Goal: Task Accomplishment & Management: Manage account settings

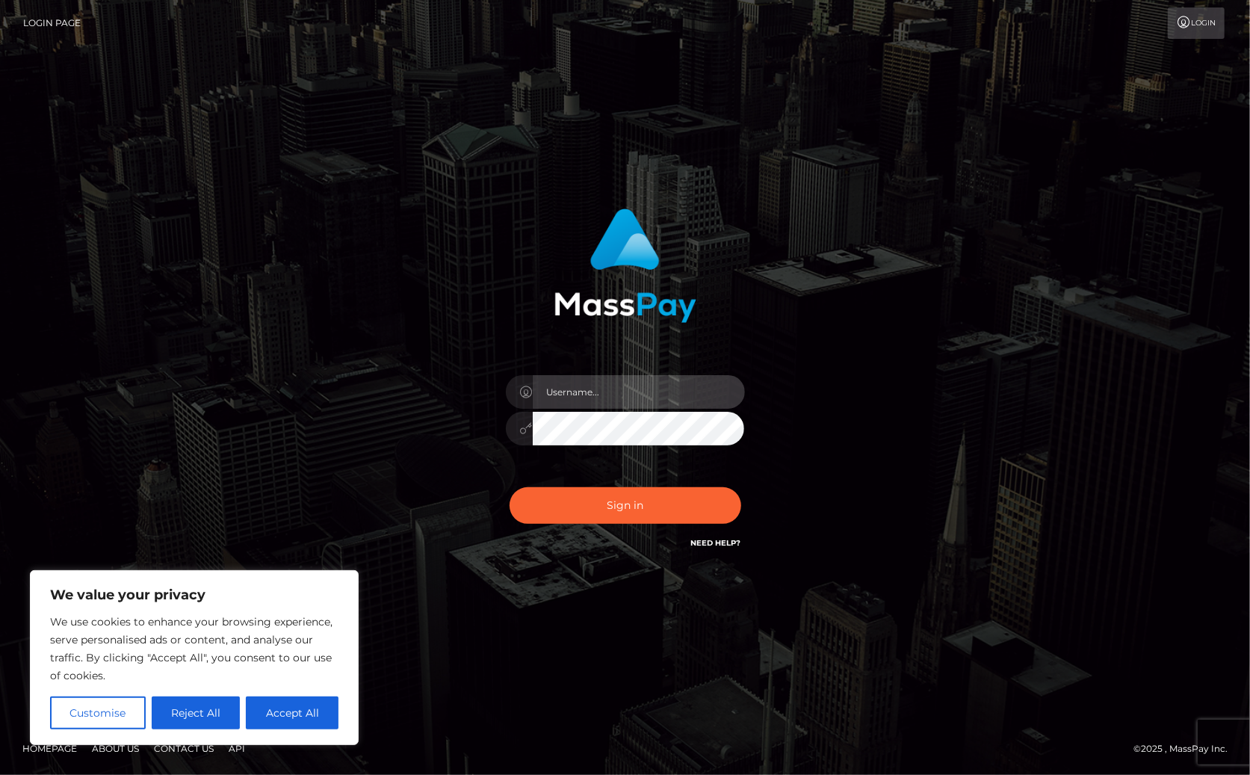
click at [649, 390] on input "text" at bounding box center [639, 392] width 212 height 34
type input "[PERSON_NAME].Silversocial"
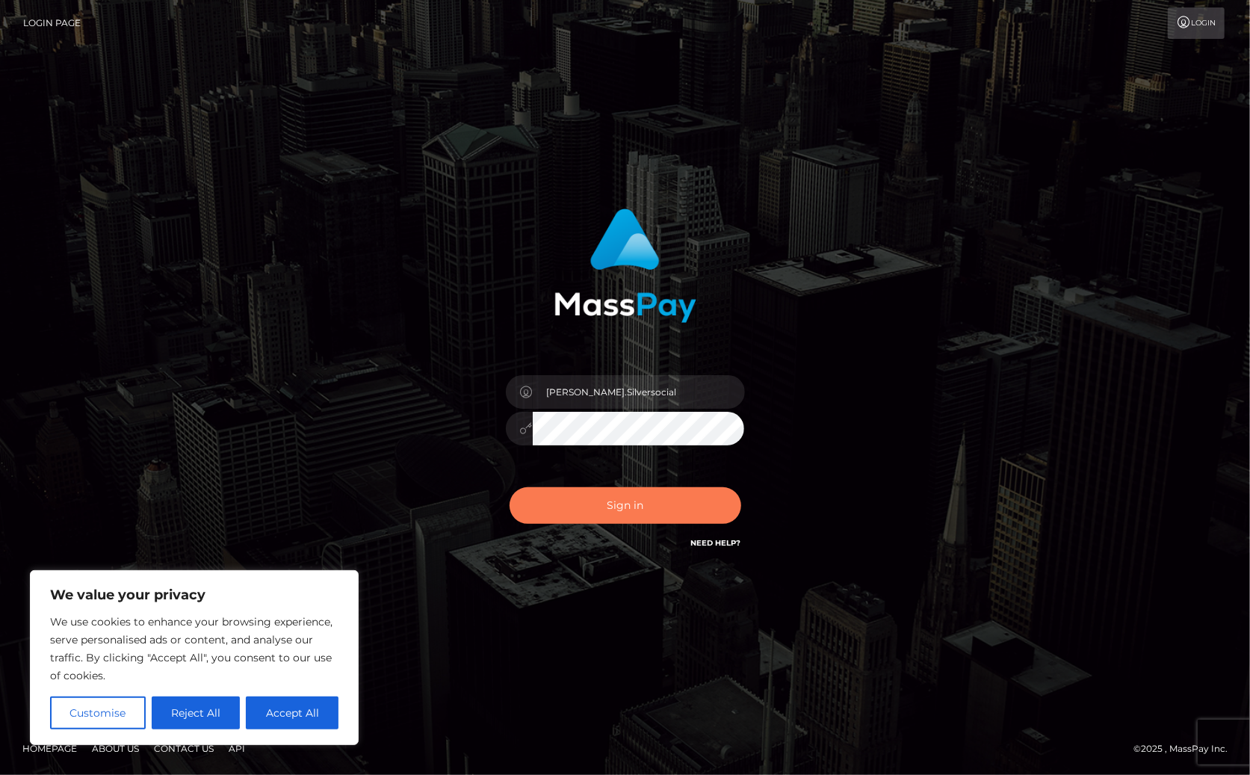
click at [682, 510] on button "Sign in" at bounding box center [626, 505] width 232 height 37
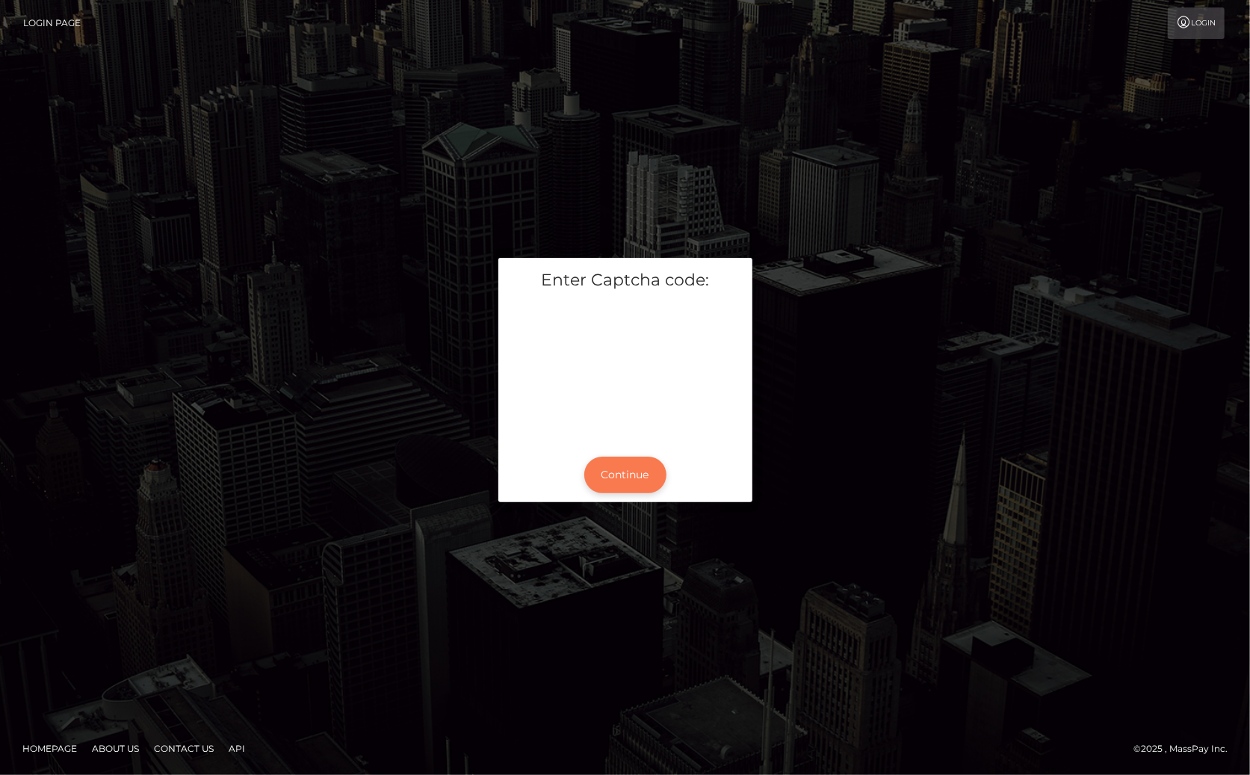
click at [630, 477] on button "Continue" at bounding box center [625, 475] width 82 height 37
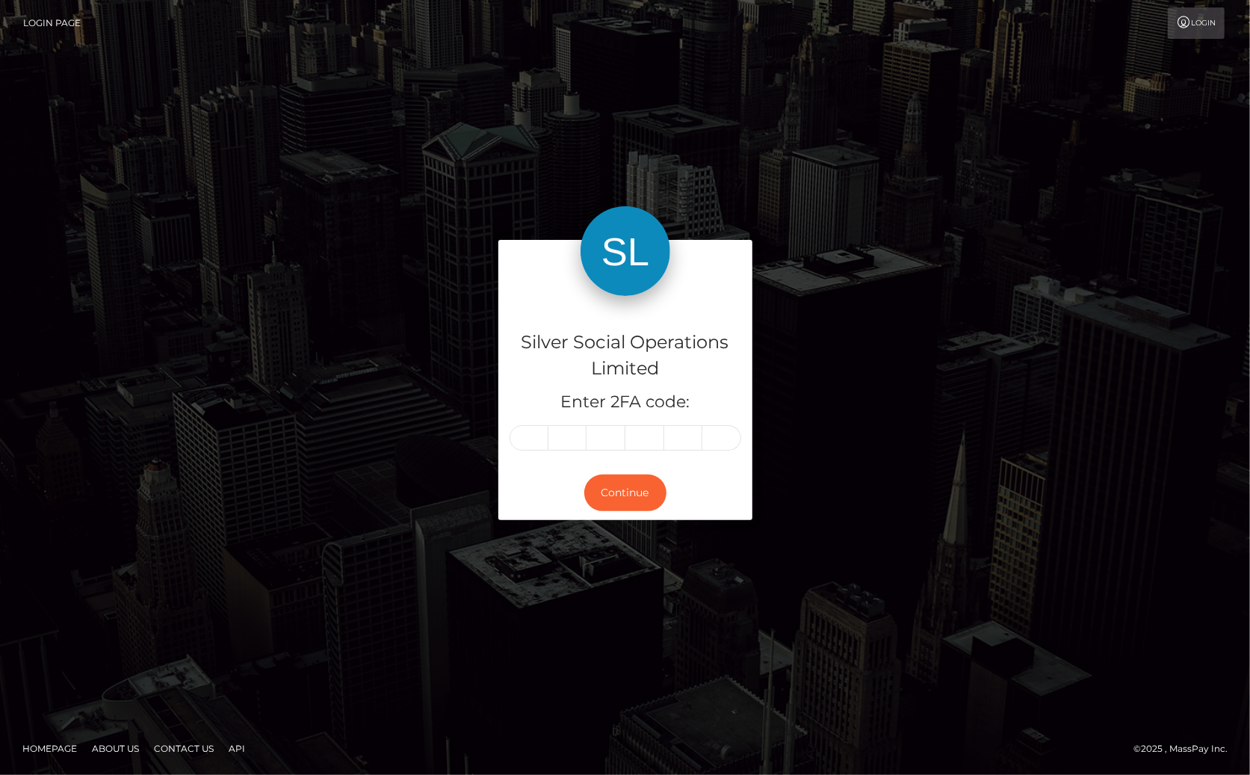
click at [534, 442] on input "text" at bounding box center [529, 437] width 39 height 25
type input "5"
type input "6"
type input "8"
type input "1"
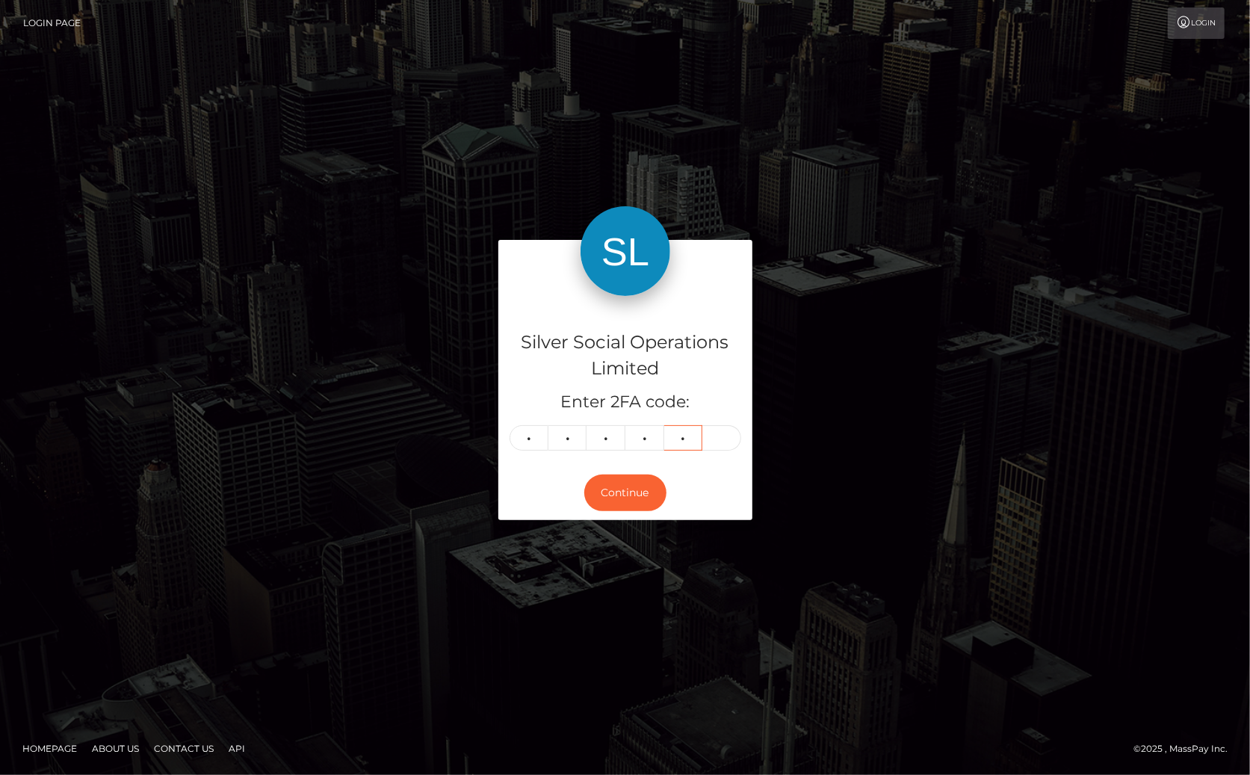
type input "1"
type input "0"
